Goal: Task Accomplishment & Management: Use online tool/utility

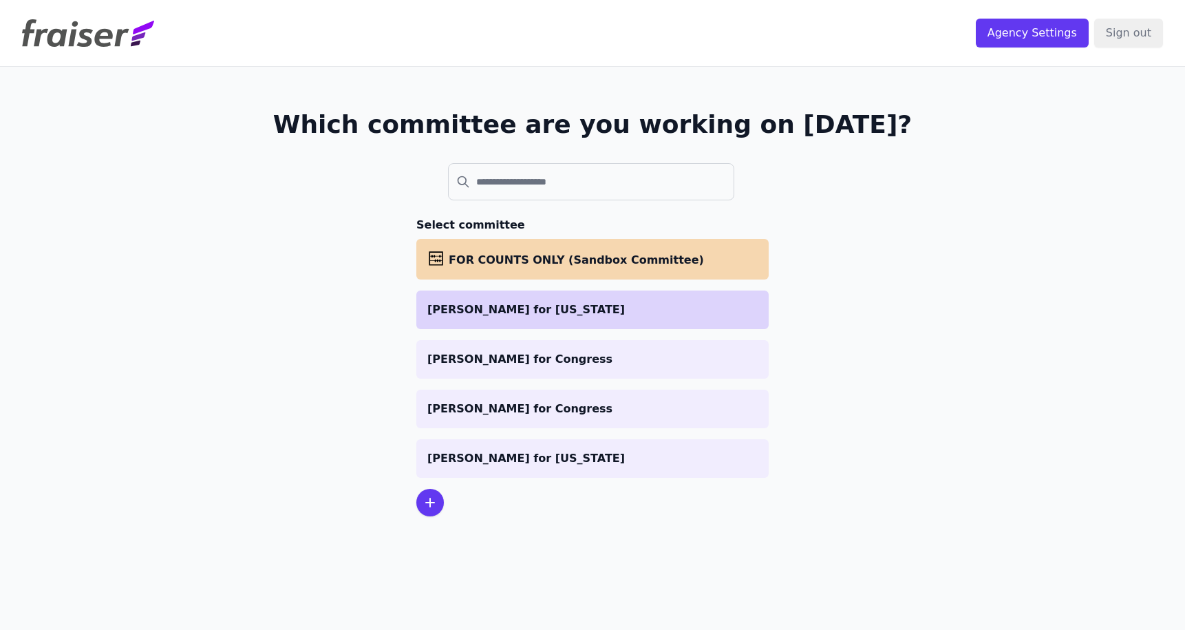
click at [525, 308] on p "[PERSON_NAME] for [US_STATE]" at bounding box center [593, 310] width 330 height 17
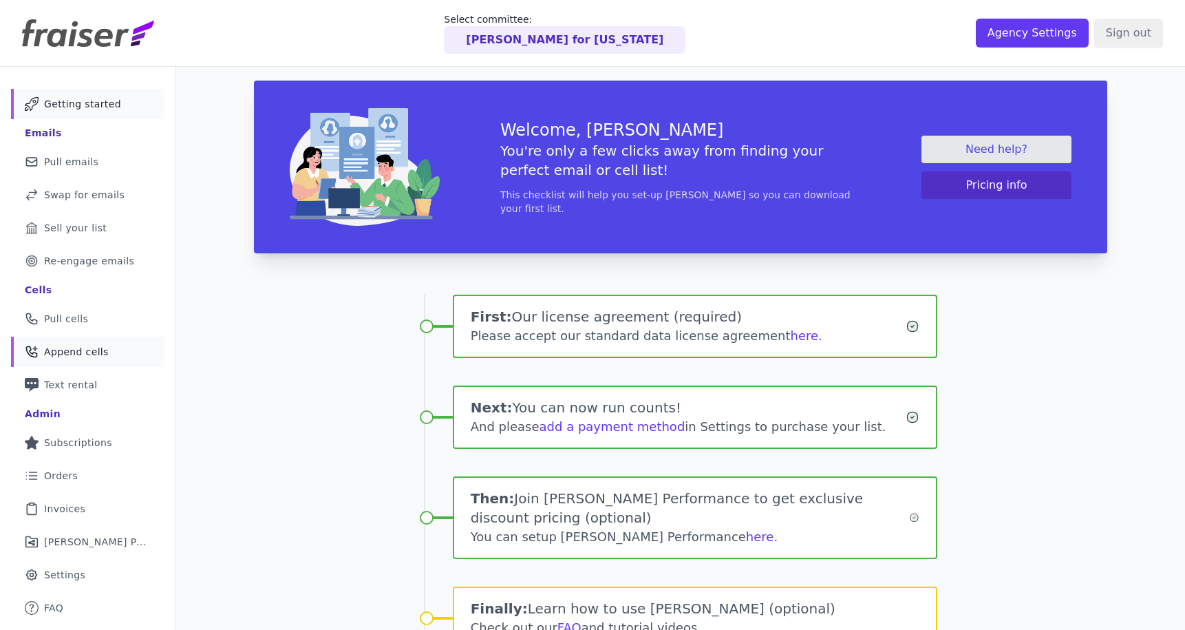
click at [107, 344] on link "Phone Icon with a plus sign Outline of a phone with a plus sign Append cells" at bounding box center [88, 352] width 154 height 30
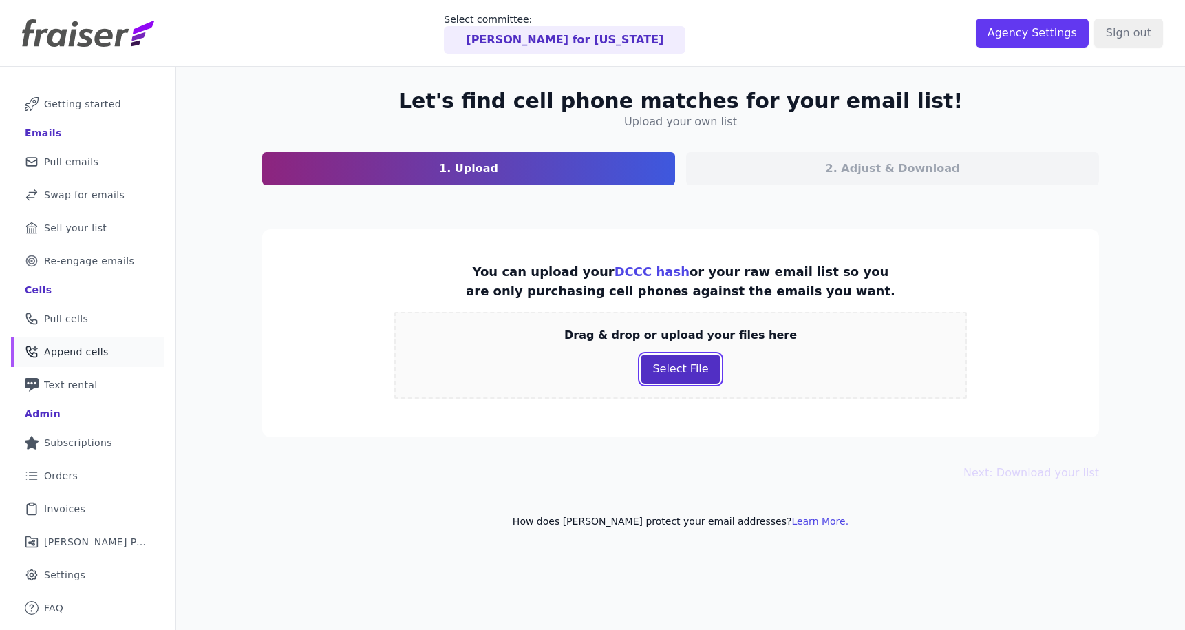
click at [683, 361] on button "Select File" at bounding box center [680, 369] width 79 height 29
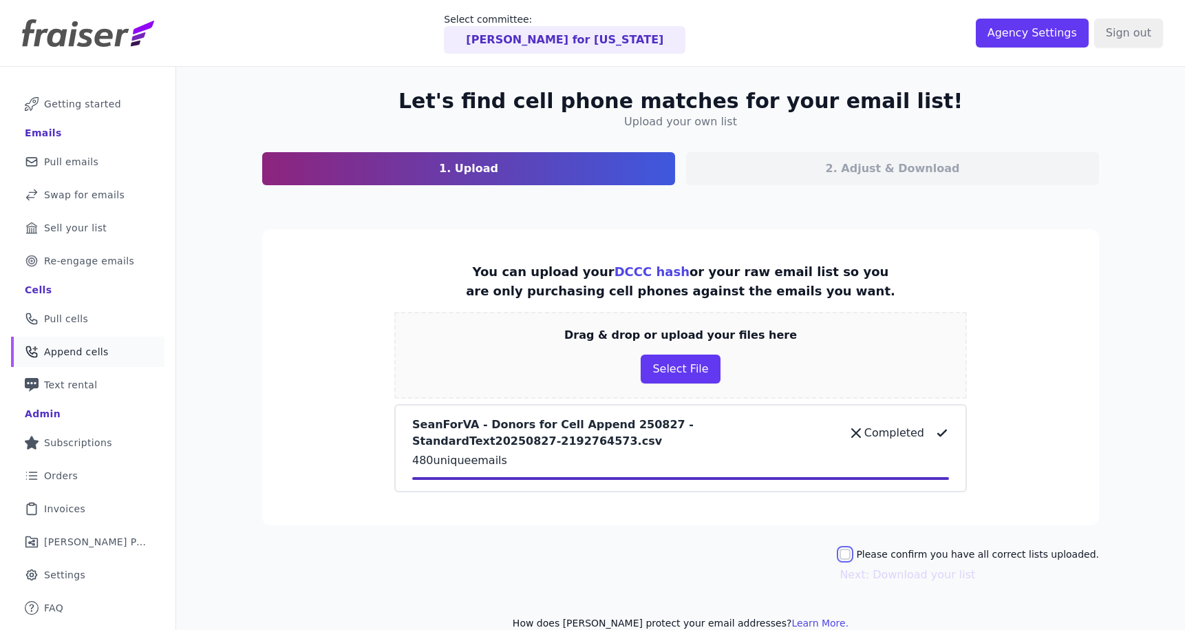
click at [851, 549] on input "Please confirm you have all correct lists uploaded." at bounding box center [845, 554] width 11 height 11
checkbox input "true"
click at [876, 571] on button "Next: Download your list" at bounding box center [908, 575] width 136 height 17
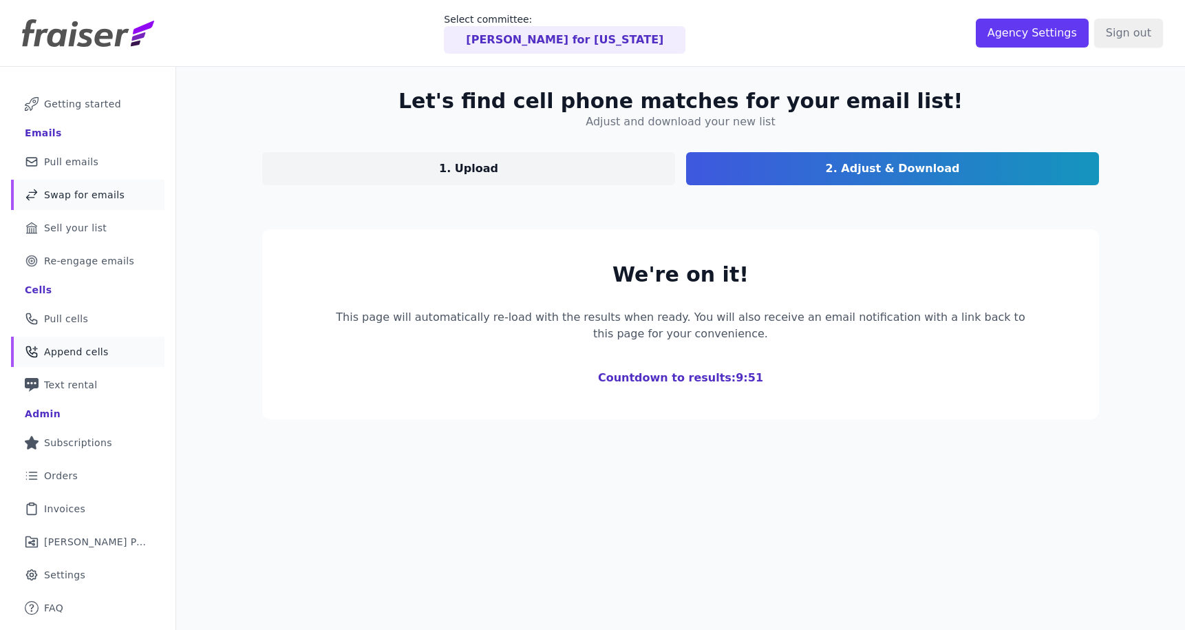
click at [95, 186] on link "Swap Icon Outline of a swap Swap for emails" at bounding box center [88, 195] width 154 height 30
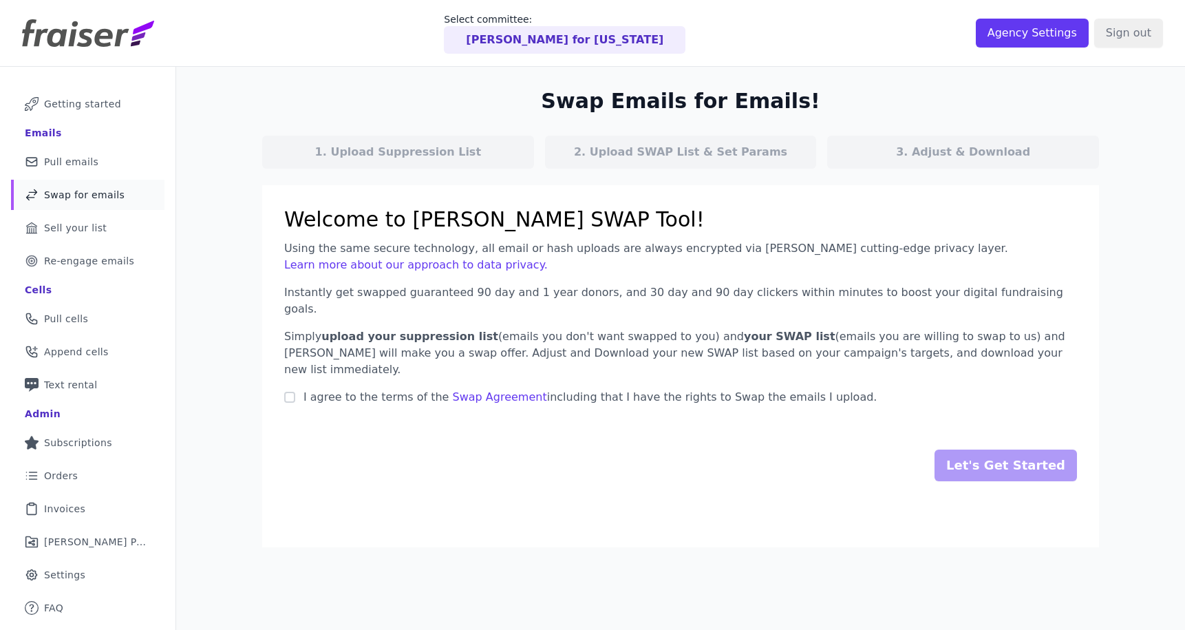
click at [387, 405] on form "Let's Get Started" at bounding box center [680, 465] width 793 height 120
click at [387, 390] on span "I agree to the terms of the" at bounding box center [376, 396] width 145 height 13
click at [295, 392] on input "I agree to the terms of the Swap Agreement including that I have the rights to …" at bounding box center [289, 397] width 11 height 11
checkbox input "true"
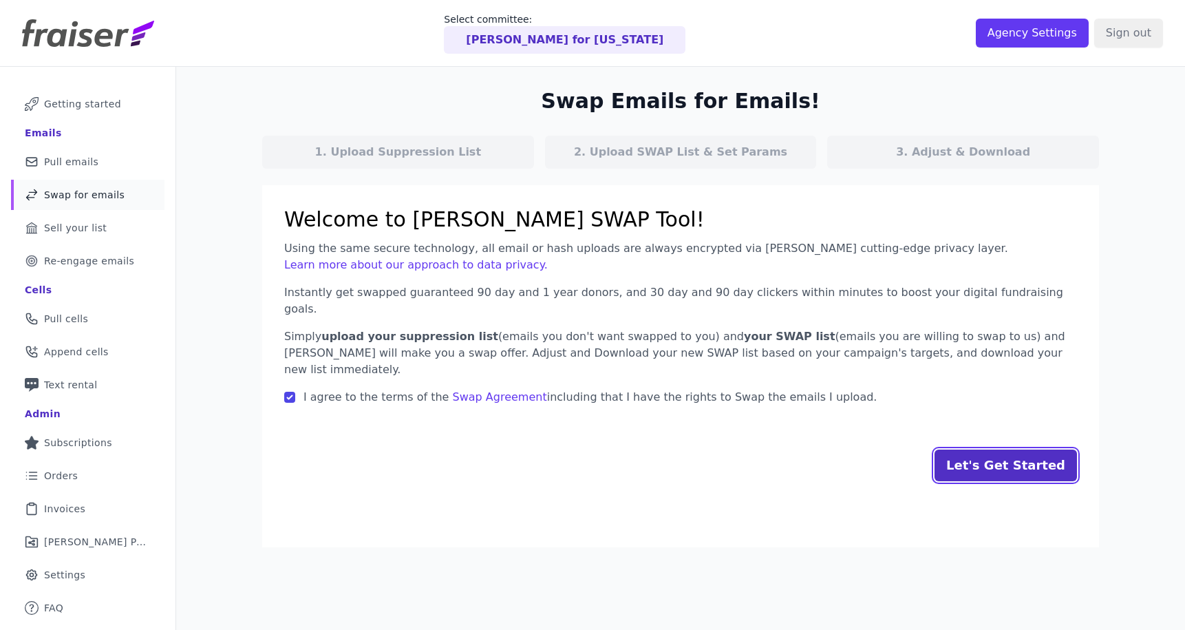
click at [1026, 450] on input "Let's Get Started" at bounding box center [1006, 466] width 143 height 32
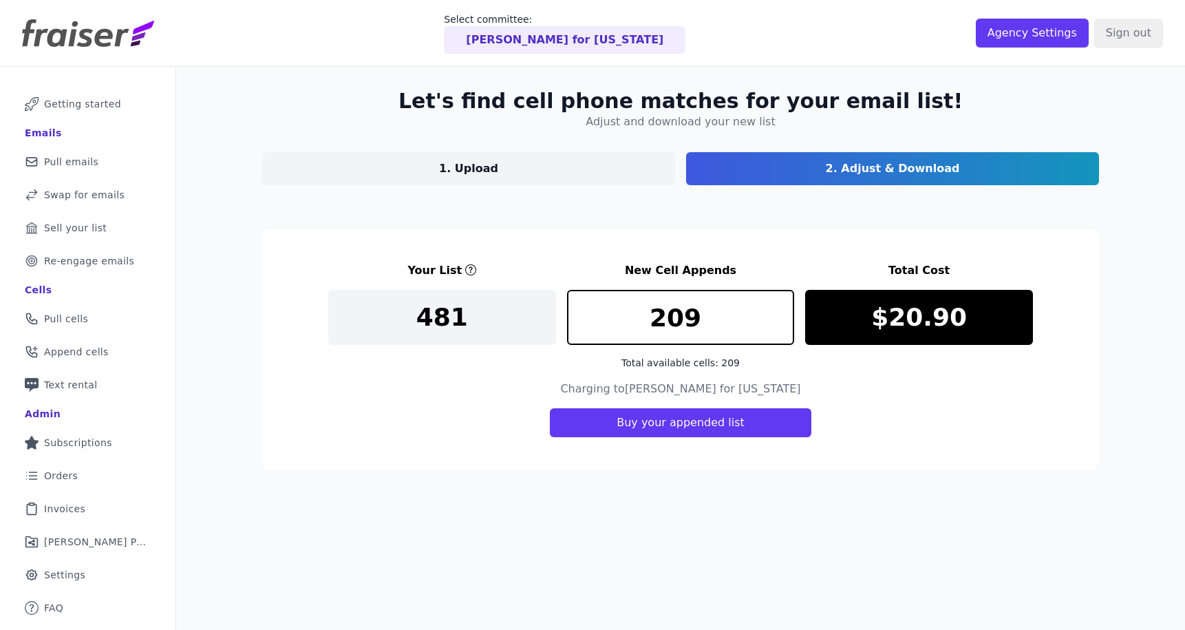
click at [459, 468] on section "Your List New Cell Appends Total Cost 481 209 Total available cells: 209 $20.90…" at bounding box center [680, 349] width 837 height 241
